Goal: Find specific page/section: Find specific page/section

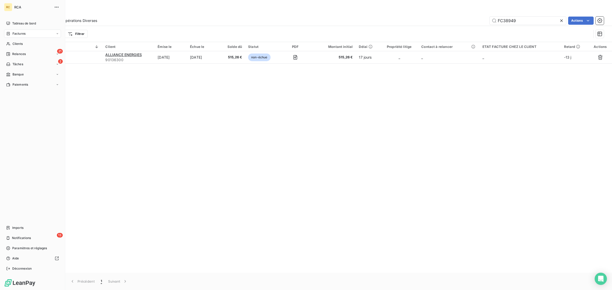
click at [21, 8] on span "RCA" at bounding box center [32, 7] width 37 height 4
click at [17, 6] on span "RCA" at bounding box center [32, 7] width 37 height 4
click at [8, 5] on div "RC" at bounding box center [8, 7] width 8 height 8
click at [15, 23] on span "Tableau de bord" at bounding box center [24, 23] width 24 height 5
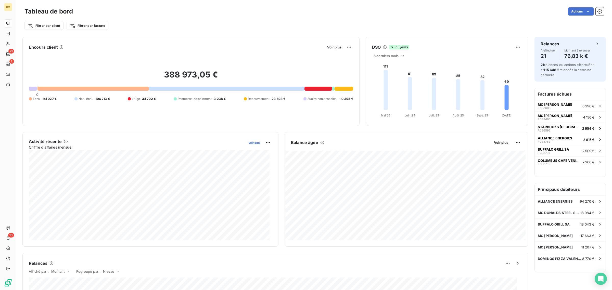
click at [250, 144] on span "Voir plus" at bounding box center [254, 143] width 12 height 4
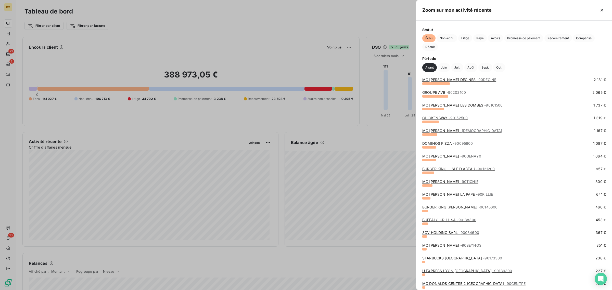
scroll to position [100, 0]
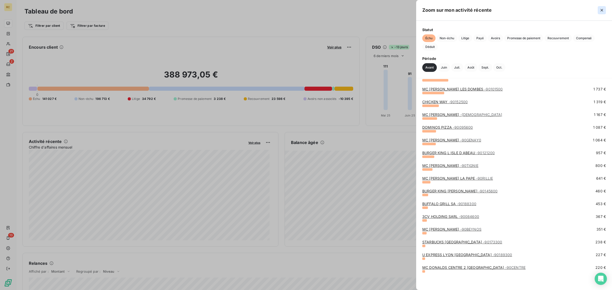
click at [602, 9] on icon "button" at bounding box center [601, 10] width 5 height 5
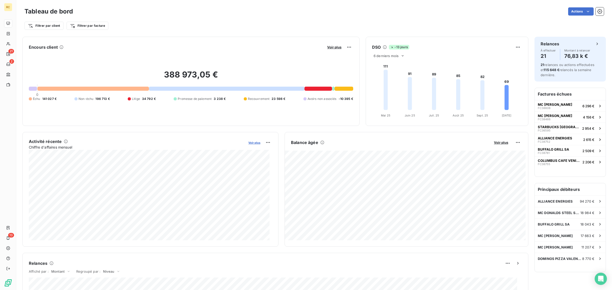
click at [252, 142] on span "Voir plus" at bounding box center [254, 143] width 12 height 4
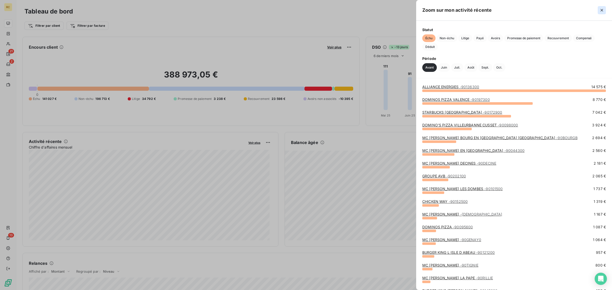
click at [602, 14] on button "button" at bounding box center [602, 10] width 8 height 8
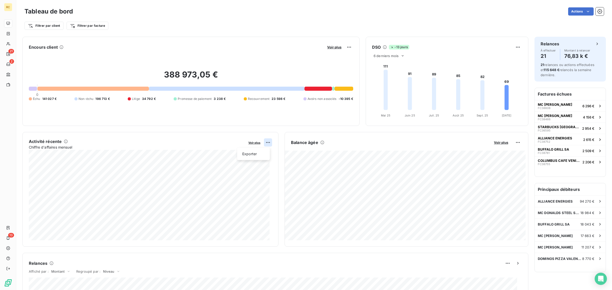
click at [265, 143] on html "RC 21 2 13 Tableau de bord Actions Filtrer par client Filtrer par facture Encou…" at bounding box center [306, 145] width 612 height 290
click at [222, 141] on html "RC 21 2 13 Tableau de bord Actions Filtrer par client Filtrer par facture Encou…" at bounding box center [306, 145] width 612 height 290
click at [264, 144] on html "RC 21 2 13 Tableau de bord Actions Filtrer par client Filtrer par facture Encou…" at bounding box center [306, 145] width 612 height 290
click at [193, 143] on html "RC 21 2 13 Tableau de bord Actions Filtrer par client Filtrer par facture Encou…" at bounding box center [306, 145] width 612 height 290
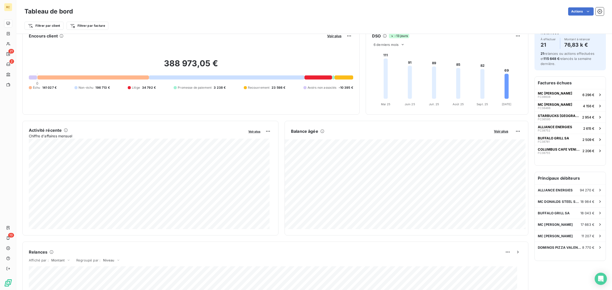
scroll to position [0, 0]
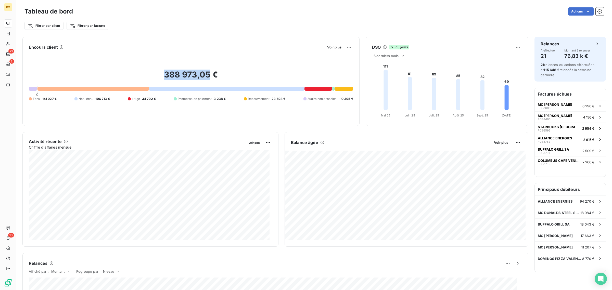
drag, startPoint x: 163, startPoint y: 74, endPoint x: 209, endPoint y: 76, distance: 45.9
click at [209, 76] on h2 "388 973,05 €" at bounding box center [191, 77] width 324 height 15
click at [210, 27] on div "Filtrer par client Filtrer par facture" at bounding box center [313, 26] width 579 height 10
